Goal: Information Seeking & Learning: Learn about a topic

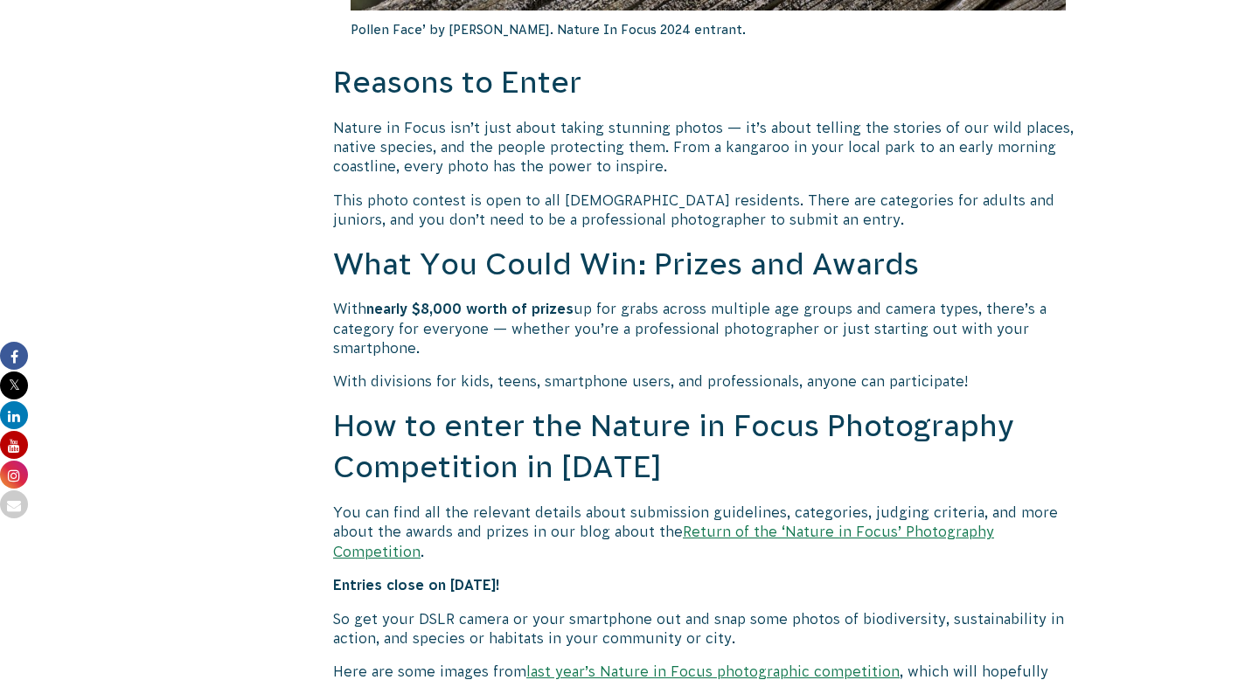
scroll to position [1305, 0]
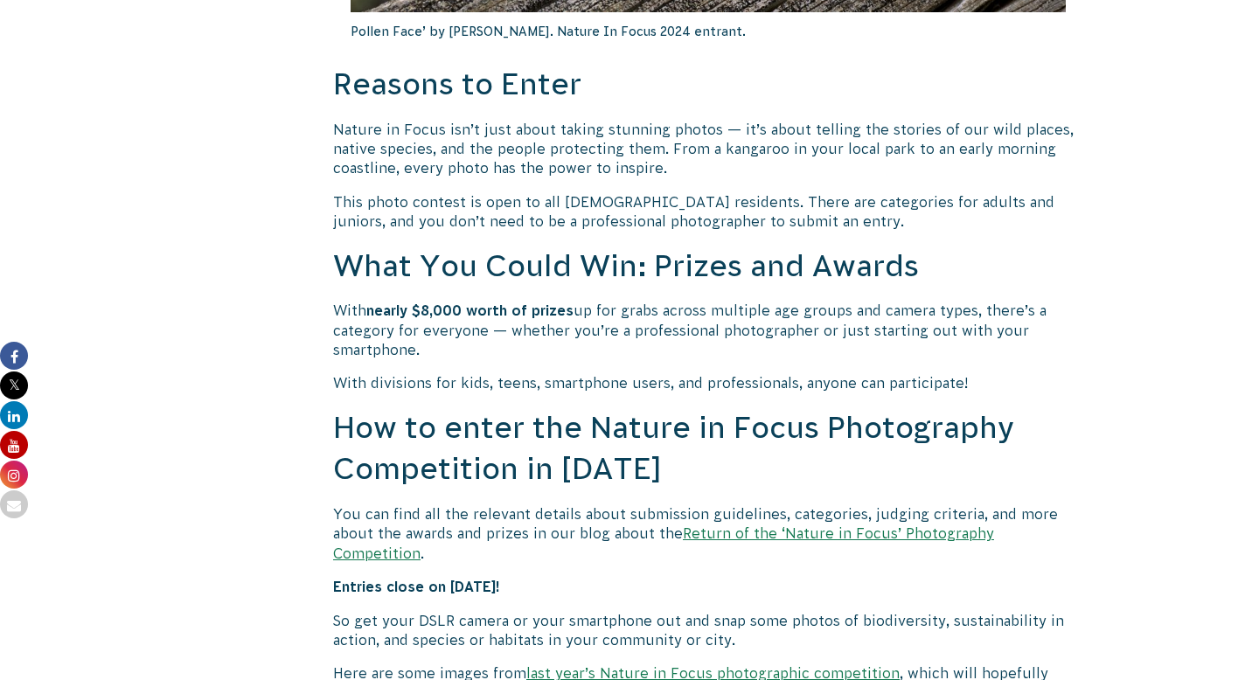
click at [827, 532] on link "Return of the ‘Nature in Focus’ Photography Competition" at bounding box center [663, 543] width 661 height 35
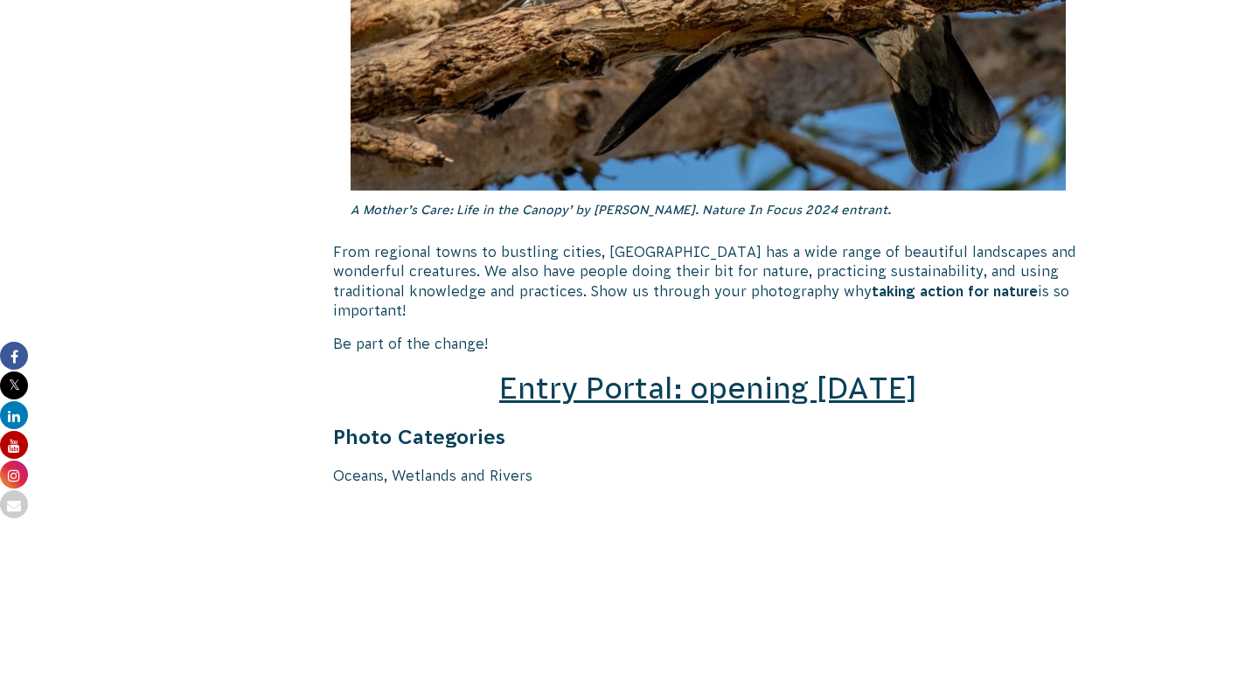
scroll to position [2486, 0]
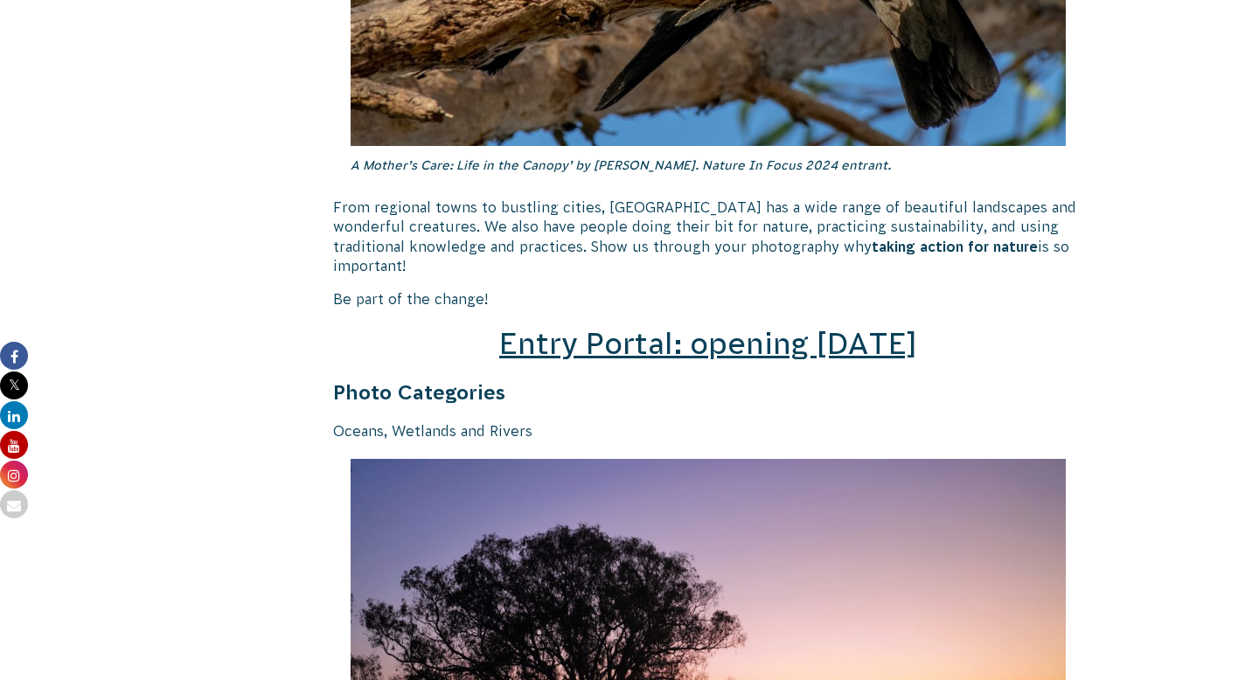
click at [717, 334] on span "Entry Portal: opening [DATE]" at bounding box center [708, 343] width 418 height 33
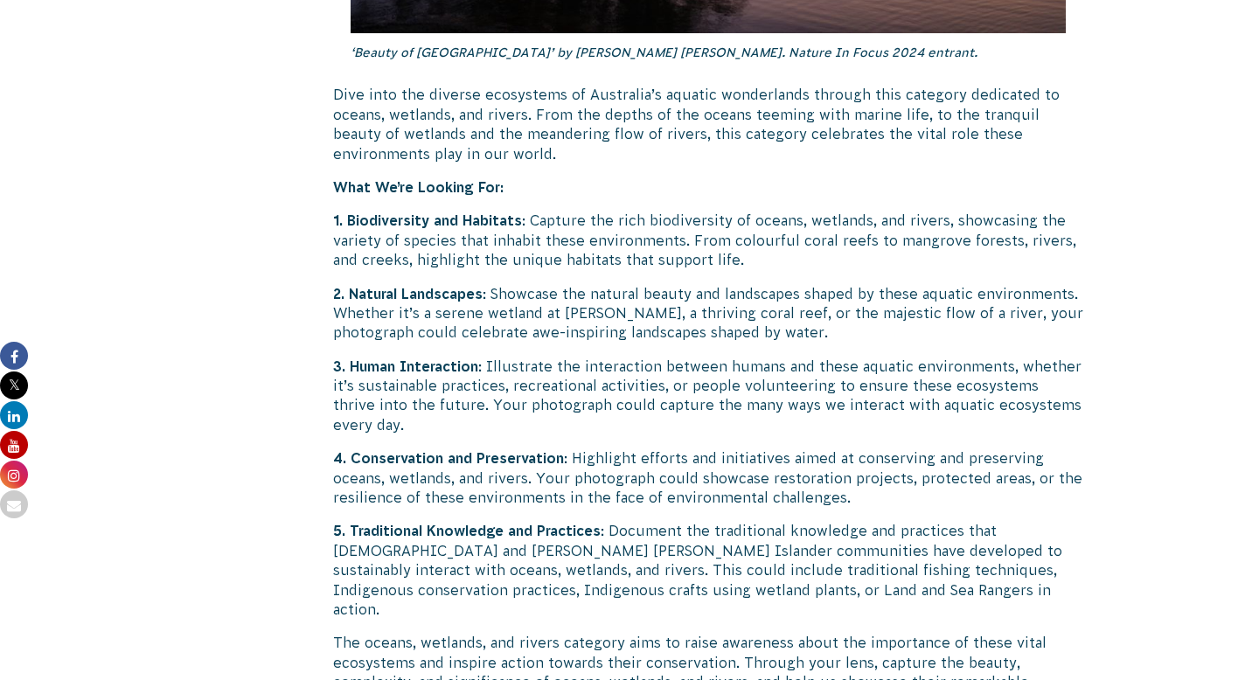
scroll to position [3389, 0]
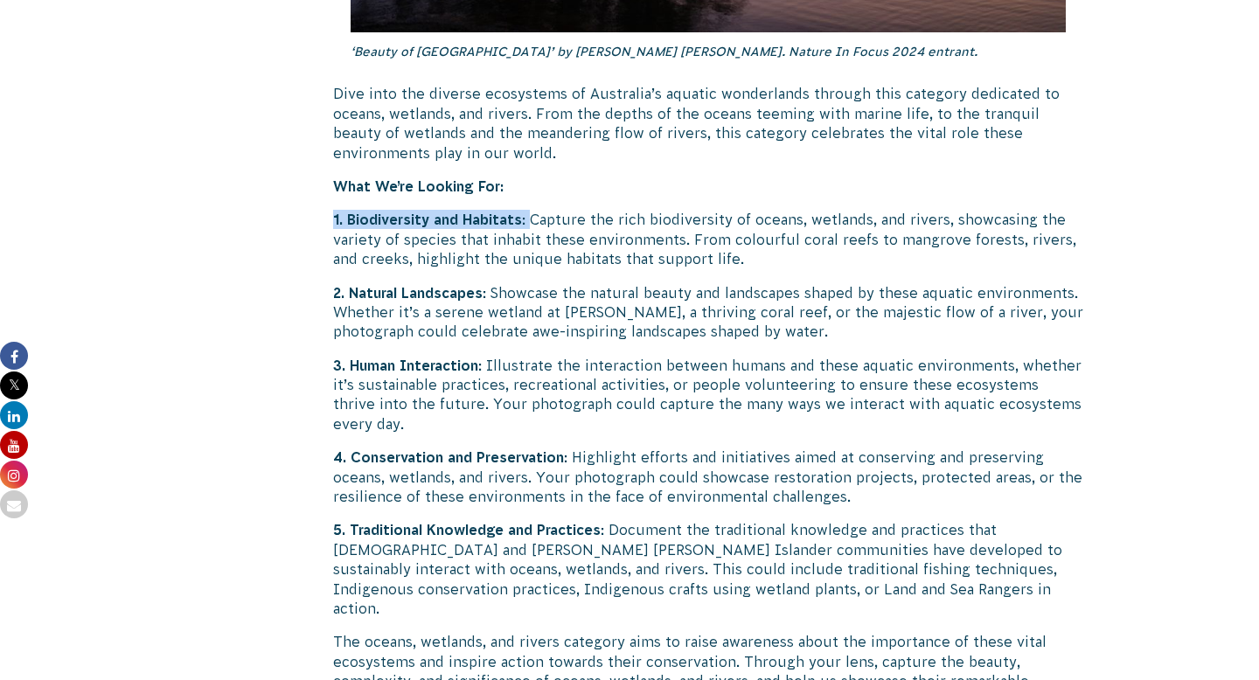
drag, startPoint x: 366, startPoint y: 186, endPoint x: 534, endPoint y: 194, distance: 167.2
drag, startPoint x: 359, startPoint y: 273, endPoint x: 369, endPoint y: 276, distance: 10.2
click at [367, 285] on strong "2. Natural Landscapes" at bounding box center [408, 293] width 150 height 16
drag, startPoint x: 397, startPoint y: 342, endPoint x: 530, endPoint y: 344, distance: 133.0
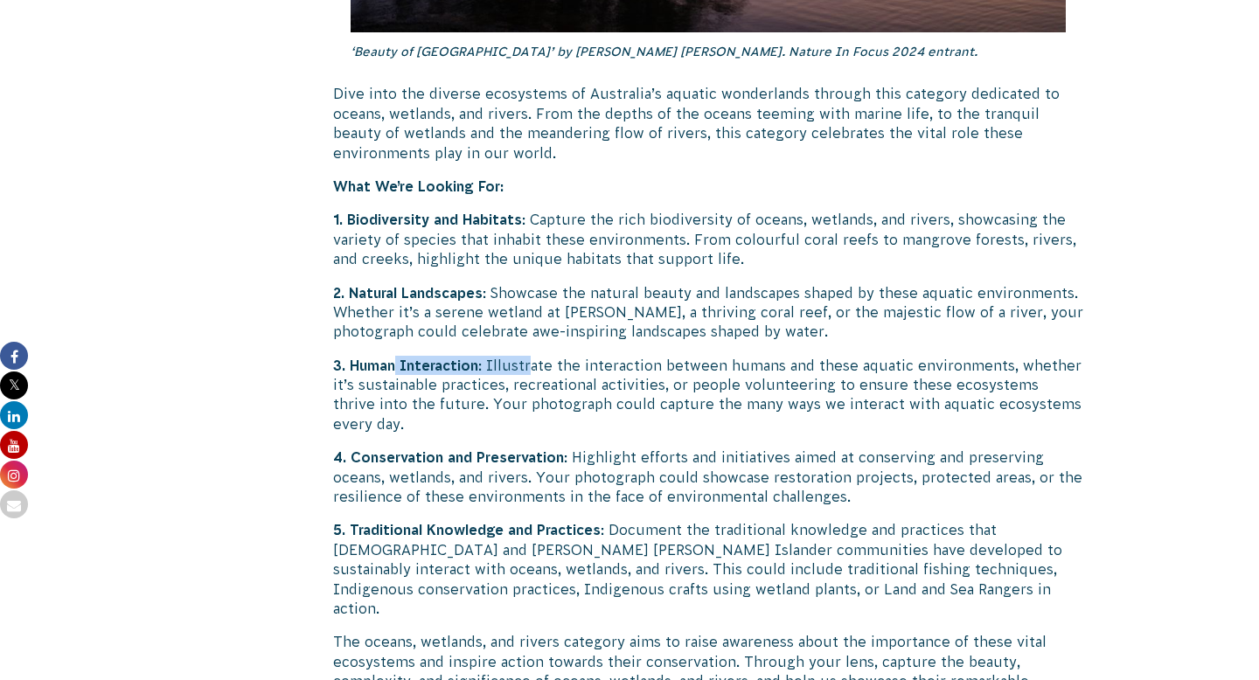
click at [530, 356] on p "3. Human Interaction : Illustrate the interaction between humans and these aqua…" at bounding box center [708, 395] width 750 height 79
drag, startPoint x: 825, startPoint y: 366, endPoint x: 992, endPoint y: 358, distance: 167.2
click at [992, 358] on p "3. Human Interaction : Illustrate the interaction between humans and these aqua…" at bounding box center [708, 395] width 750 height 79
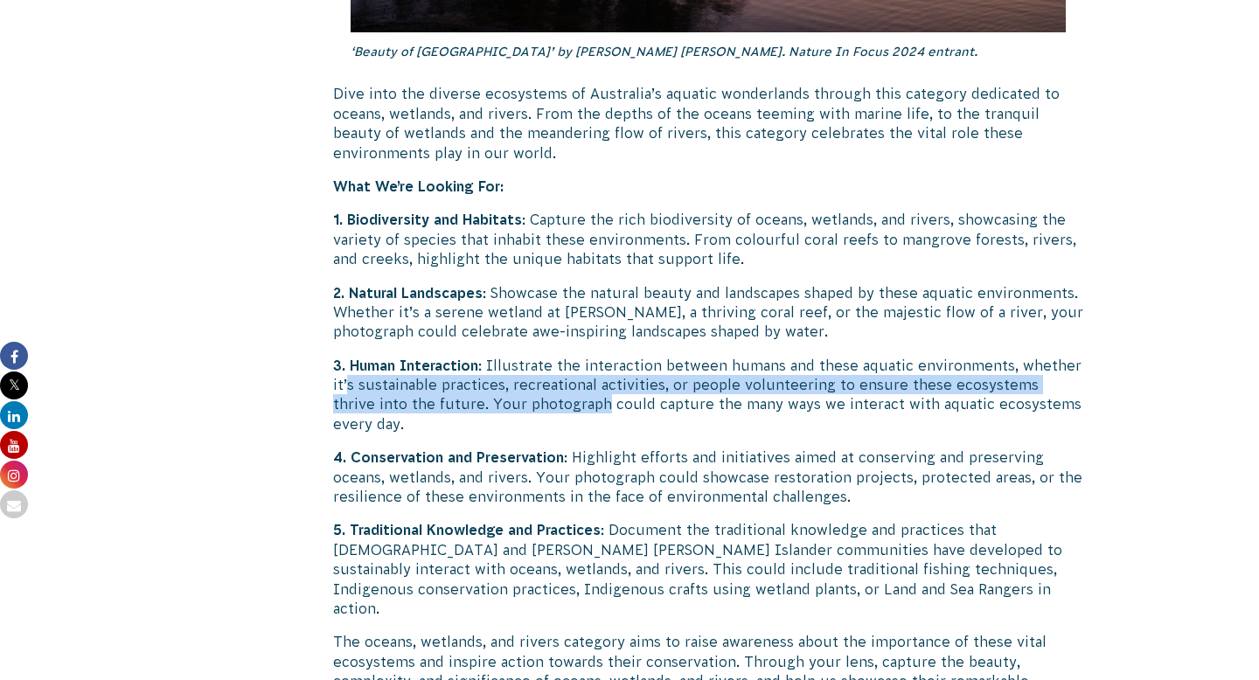
drag, startPoint x: 347, startPoint y: 361, endPoint x: 560, endPoint y: 390, distance: 214.5
click at [560, 390] on p "3. Human Interaction : Illustrate the interaction between humans and these aqua…" at bounding box center [708, 395] width 750 height 79
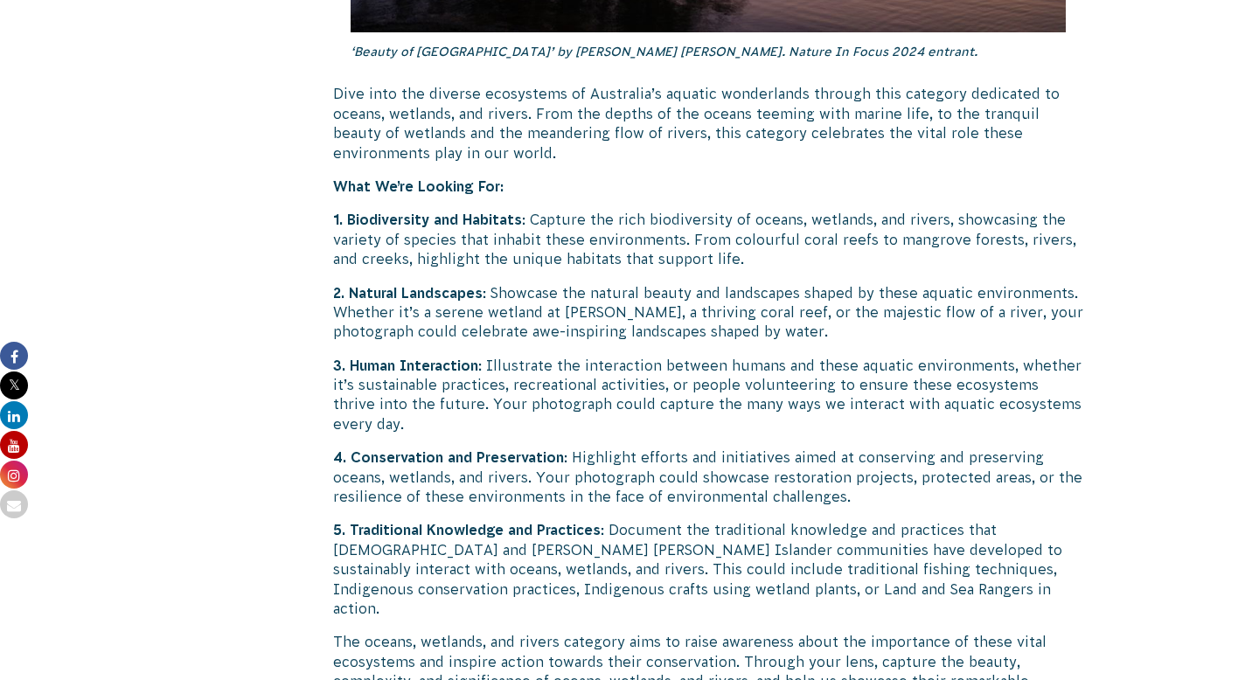
click at [466, 358] on strong "3. Human Interaction" at bounding box center [405, 366] width 145 height 16
click at [401, 358] on strong "3. Human Interaction" at bounding box center [405, 366] width 145 height 16
drag, startPoint x: 372, startPoint y: 198, endPoint x: 523, endPoint y: 204, distance: 151.4
click at [524, 210] on p "1. Biodiversity and Habitats : Capture the rich biodiversity of oceans, wetland…" at bounding box center [708, 239] width 750 height 59
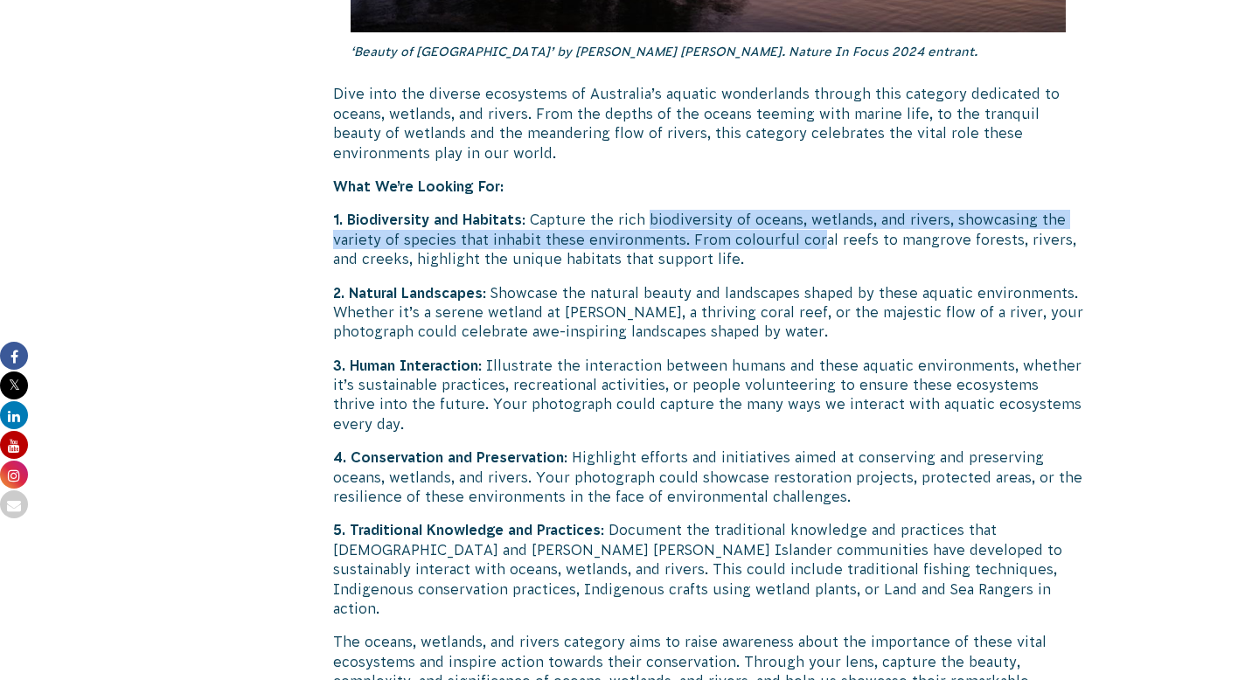
drag, startPoint x: 650, startPoint y: 207, endPoint x: 812, endPoint y: 215, distance: 162.0
click at [812, 215] on p "1. Biodiversity and Habitats : Capture the rich biodiversity of oceans, wetland…" at bounding box center [708, 239] width 750 height 59
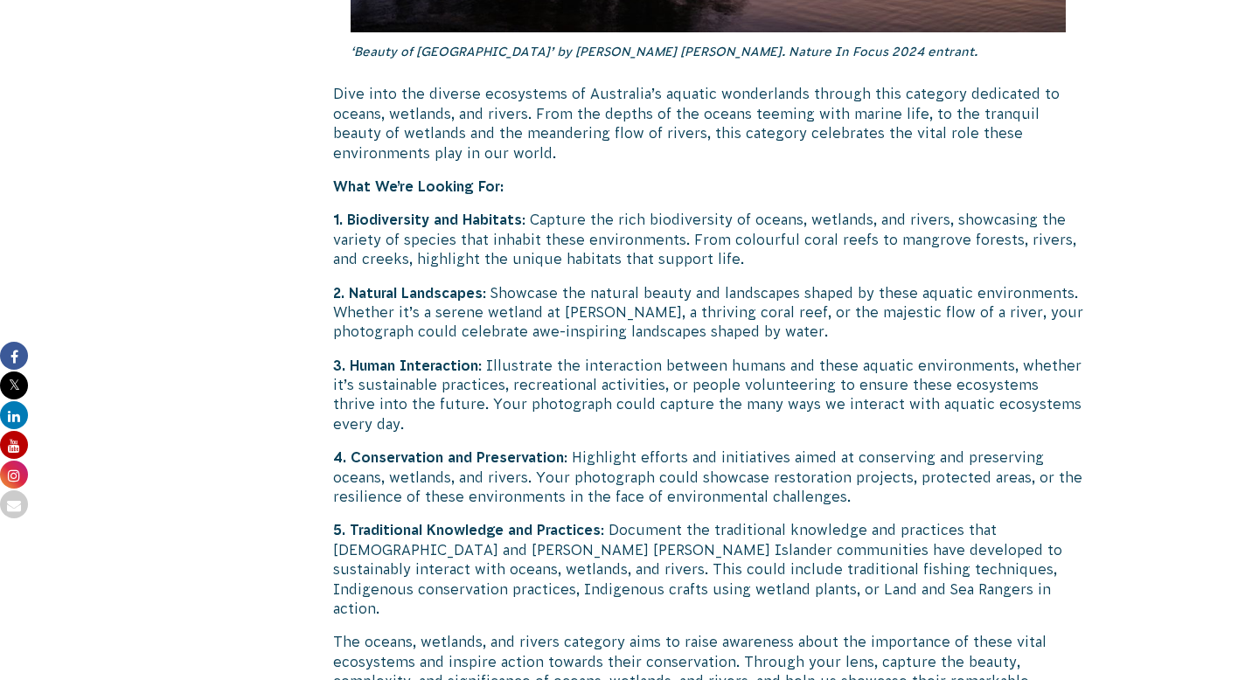
click at [402, 283] on p "2. Natural Landscapes : Showcase the natural beauty and landscapes shaped by th…" at bounding box center [708, 312] width 750 height 59
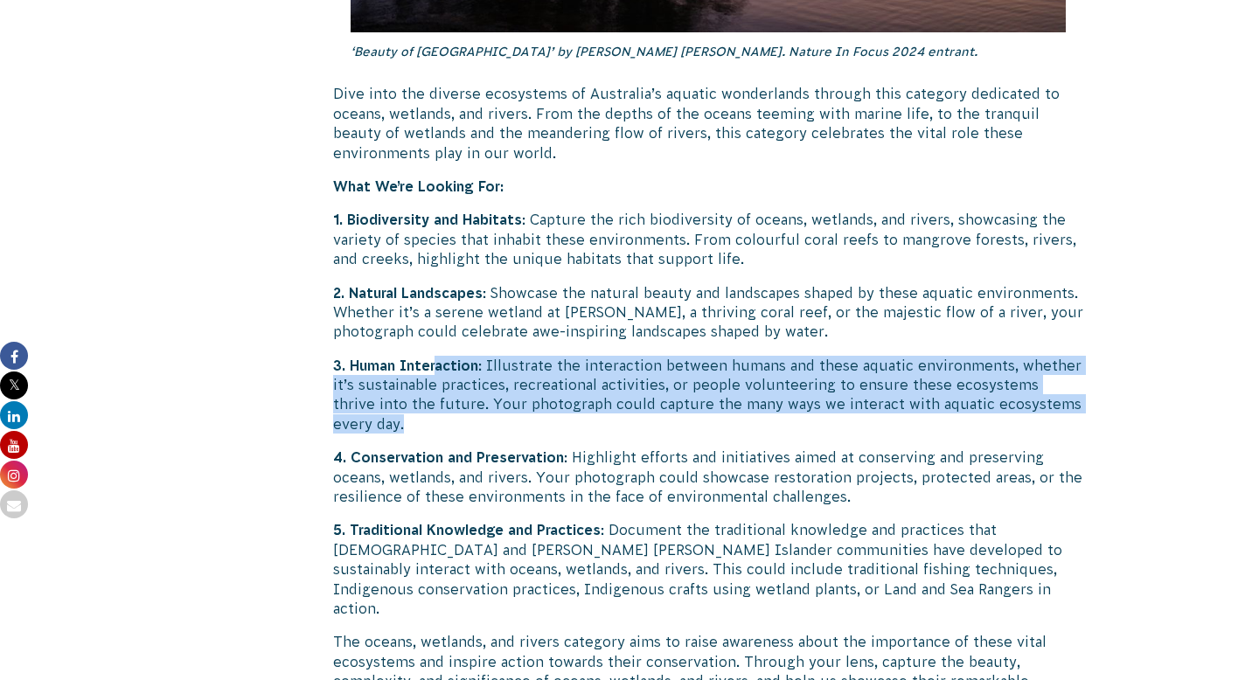
drag, startPoint x: 439, startPoint y: 339, endPoint x: 502, endPoint y: 414, distance: 97.4
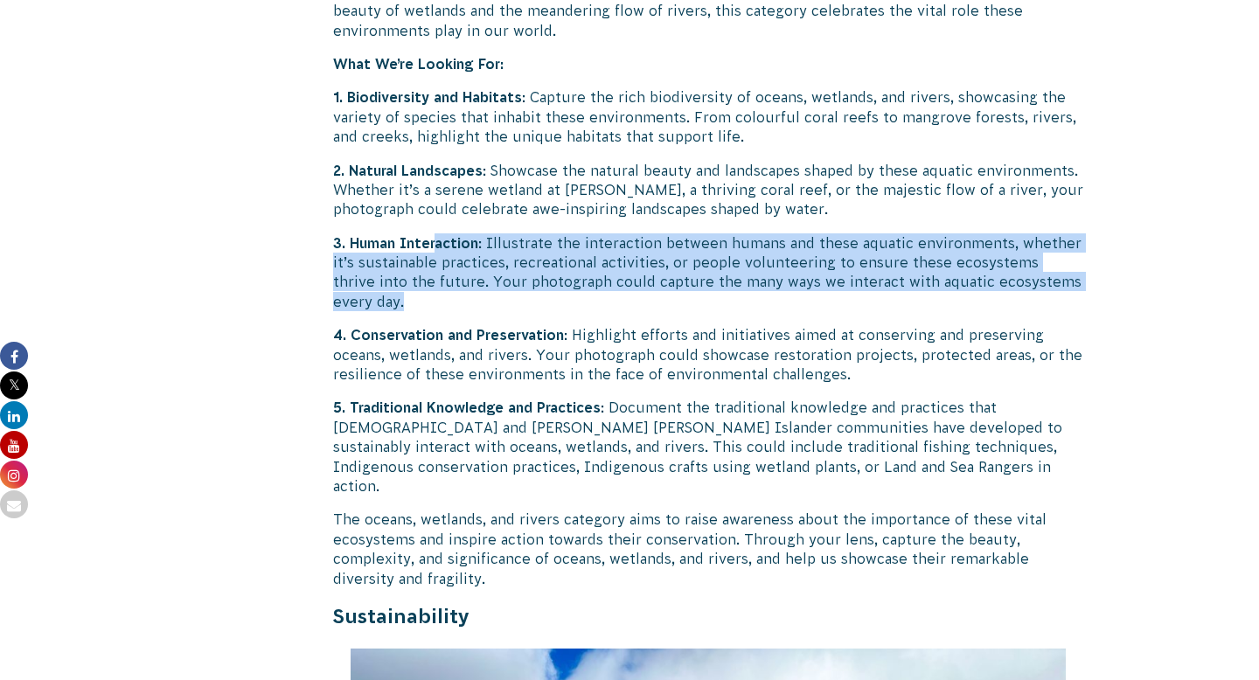
scroll to position [3517, 0]
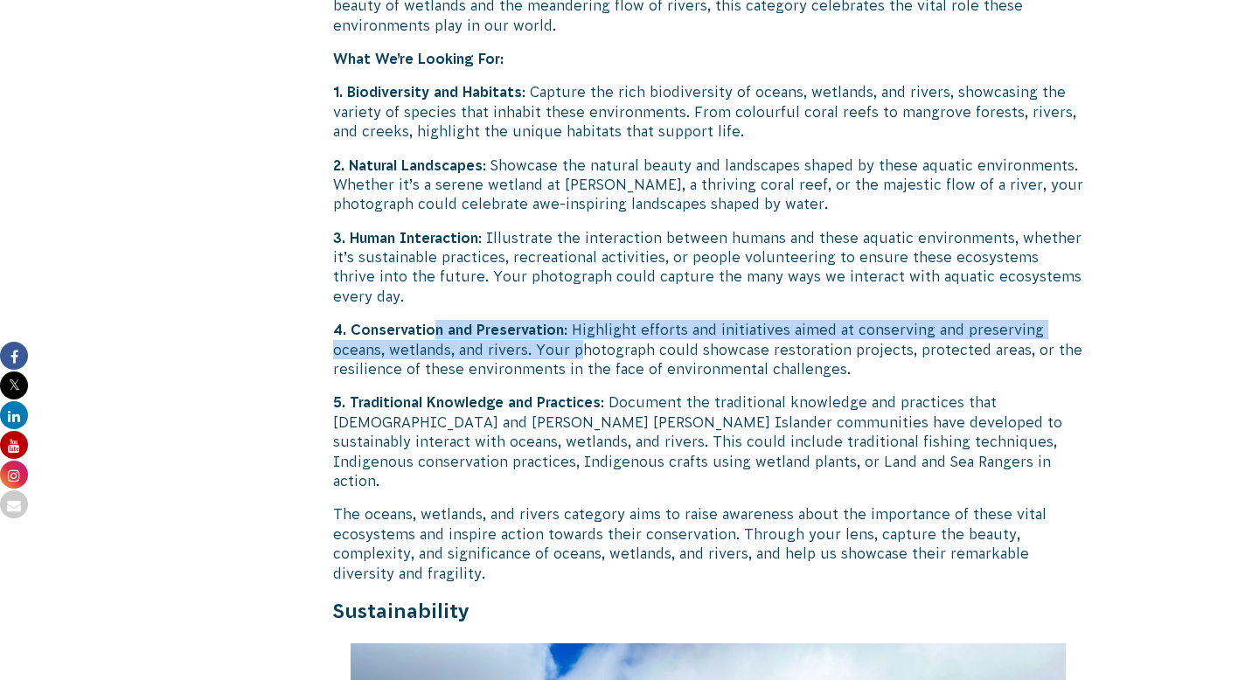
drag, startPoint x: 431, startPoint y: 313, endPoint x: 586, endPoint y: 339, distance: 157.0
click at [579, 325] on p "4. Conservation and Preservation : Highlight efforts and initiatives aimed at c…" at bounding box center [708, 349] width 750 height 59
click at [450, 320] on p "4. Conservation and Preservation : Highlight efforts and initiatives aimed at c…" at bounding box center [708, 349] width 750 height 59
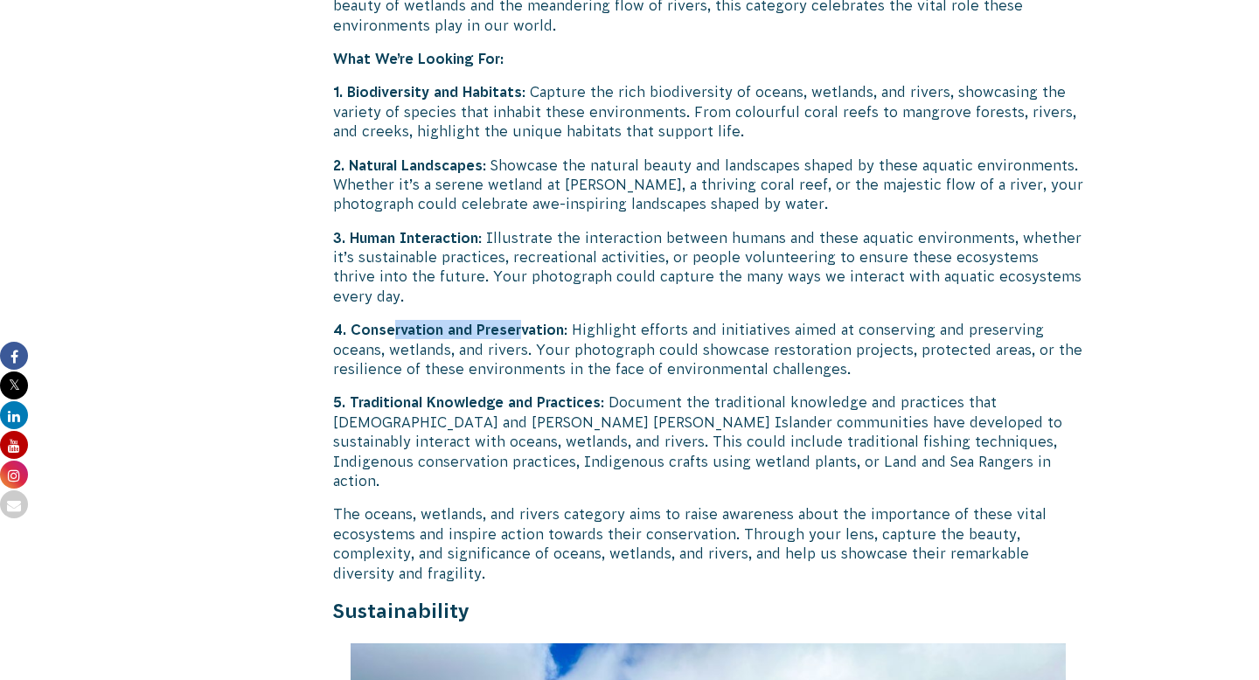
drag, startPoint x: 390, startPoint y: 312, endPoint x: 523, endPoint y: 317, distance: 133.0
click at [523, 322] on strong "4. Conservation and Preservation" at bounding box center [448, 330] width 231 height 16
click at [553, 320] on p "4. Conservation and Preservation : Highlight efforts and initiatives aimed at c…" at bounding box center [708, 349] width 750 height 59
drag, startPoint x: 550, startPoint y: 308, endPoint x: 669, endPoint y: 314, distance: 119.1
click at [669, 320] on p "4. Conservation and Preservation : Highlight efforts and initiatives aimed at c…" at bounding box center [708, 349] width 750 height 59
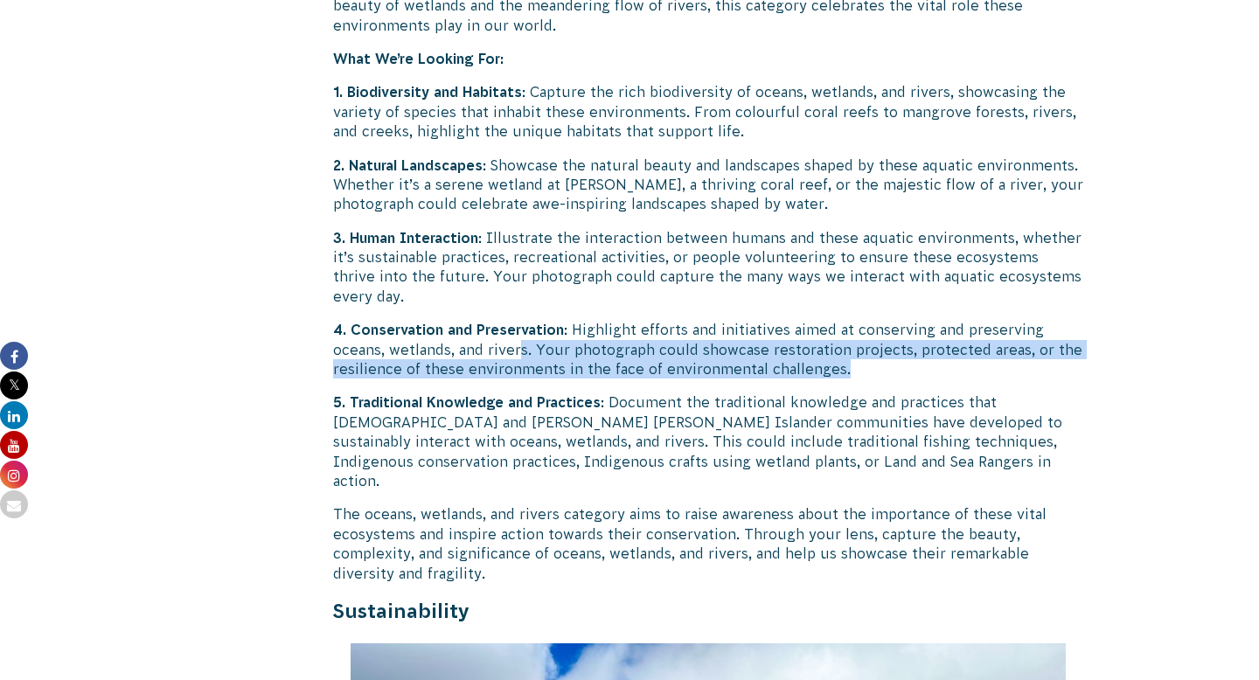
drag, startPoint x: 853, startPoint y: 350, endPoint x: 520, endPoint y: 309, distance: 335.8
click at [520, 320] on p "4. Conservation and Preservation : Highlight efforts and initiatives aimed at c…" at bounding box center [708, 349] width 750 height 59
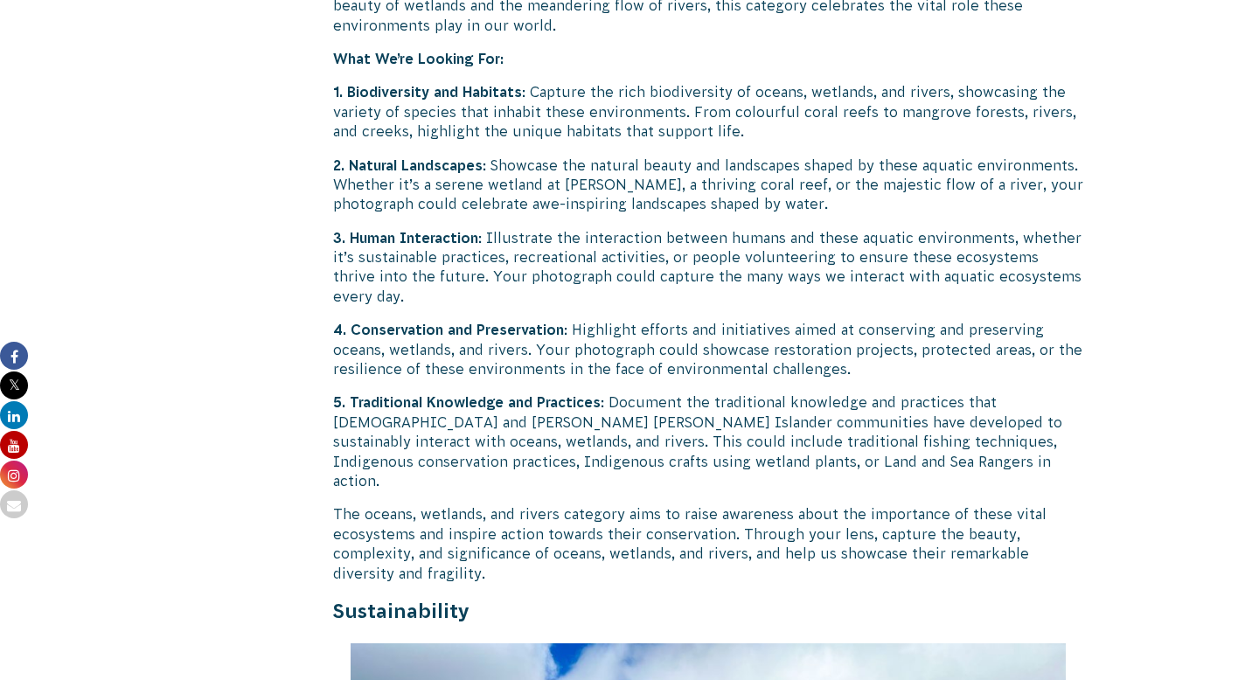
click at [492, 322] on strong "4. Conservation and Preservation" at bounding box center [448, 330] width 231 height 16
drag, startPoint x: 446, startPoint y: 296, endPoint x: 770, endPoint y: 310, distance: 323.9
click at [774, 320] on p "4. Conservation and Preservation : Highlight efforts and initiatives aimed at c…" at bounding box center [708, 349] width 750 height 59
drag, startPoint x: 595, startPoint y: 324, endPoint x: 773, endPoint y: 325, distance: 178.4
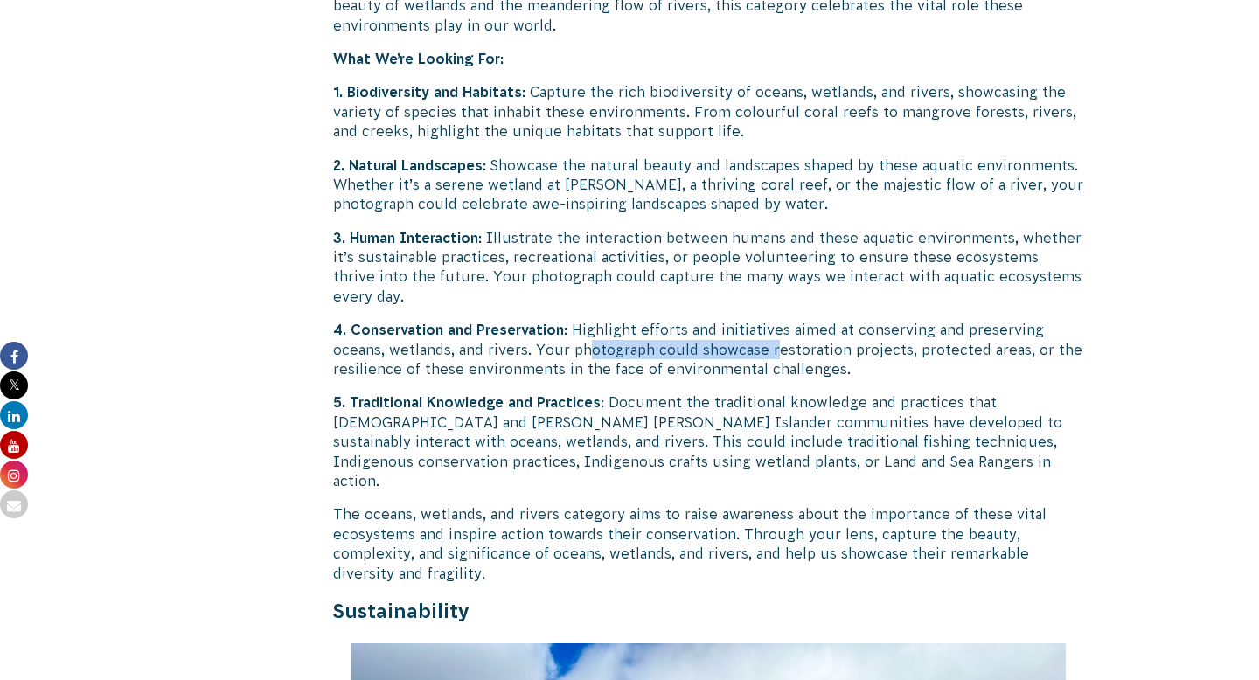
click at [773, 325] on p "4. Conservation and Preservation : Highlight efforts and initiatives aimed at c…" at bounding box center [708, 349] width 750 height 59
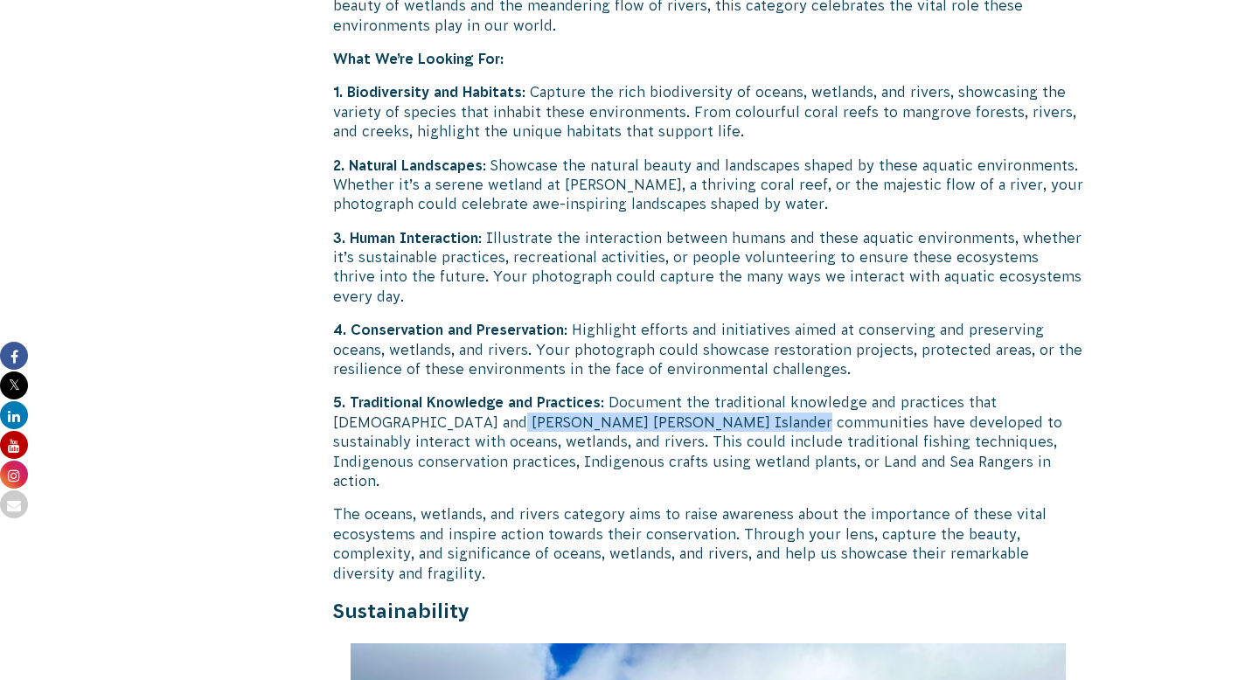
drag, startPoint x: 415, startPoint y: 400, endPoint x: 675, endPoint y: 401, distance: 259.8
click at [675, 401] on p "5. Traditional Knowledge and Practices : Document the traditional knowledge and…" at bounding box center [708, 442] width 750 height 98
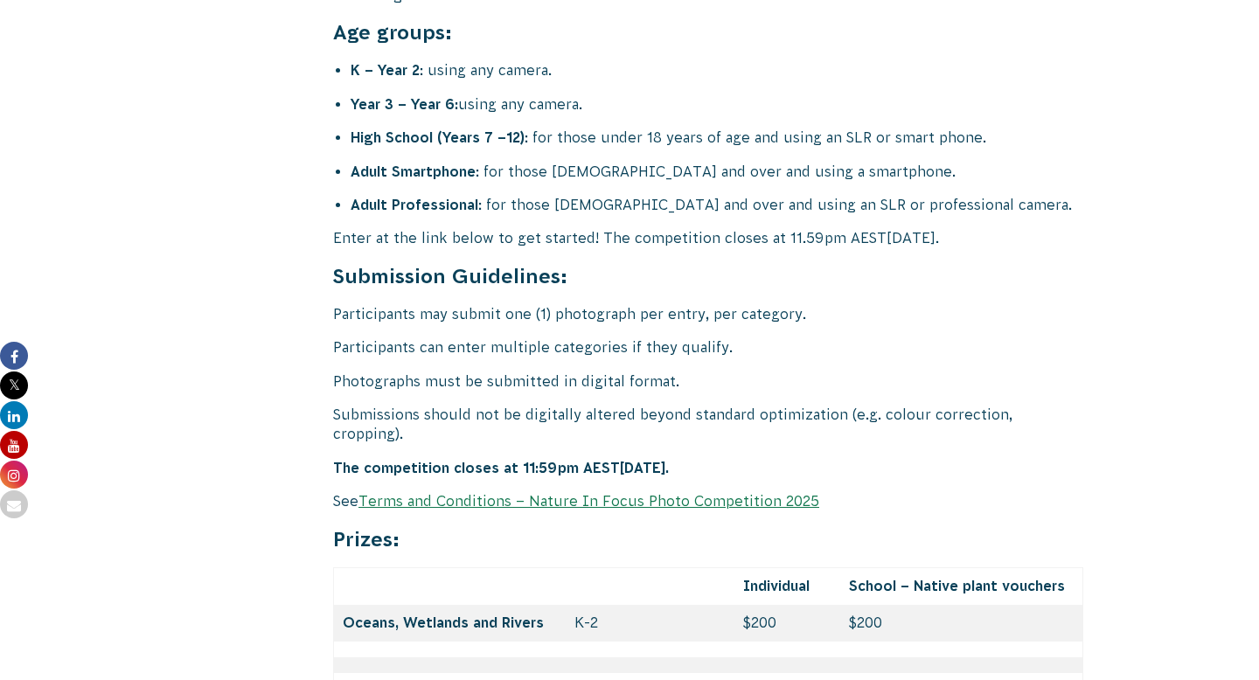
scroll to position [7131, 0]
